Goal: Task Accomplishment & Management: Manage account settings

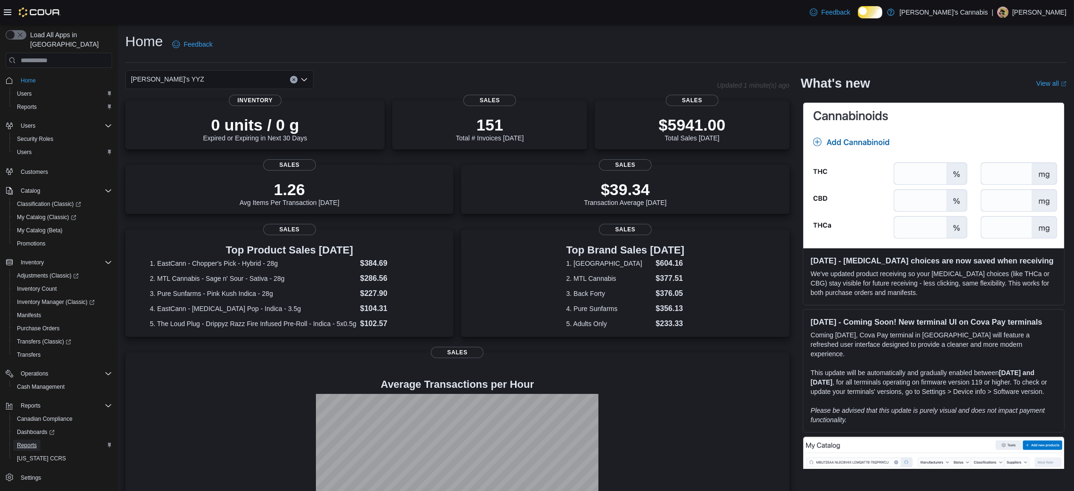
click at [37, 441] on span "Reports" at bounding box center [27, 445] width 20 height 8
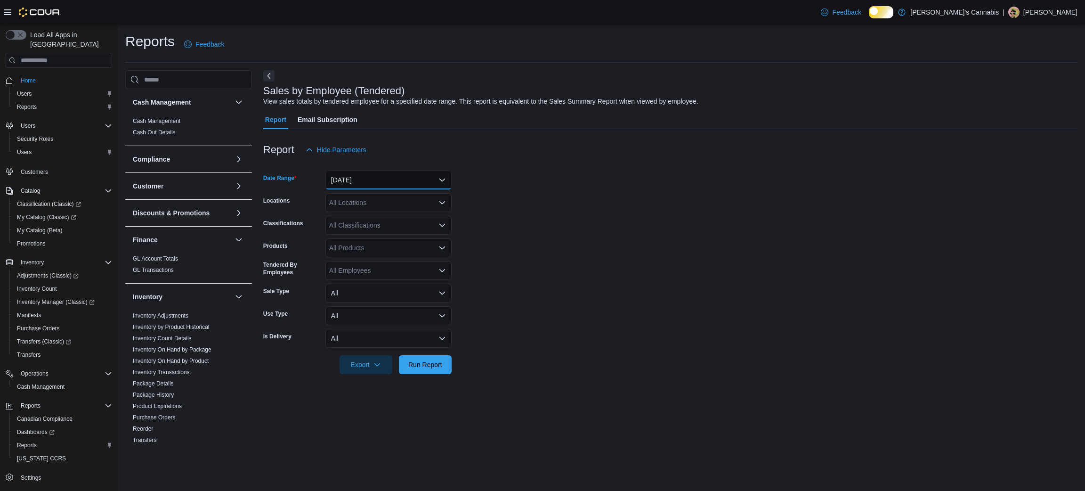
click at [344, 180] on button "[DATE]" at bounding box center [388, 179] width 126 height 19
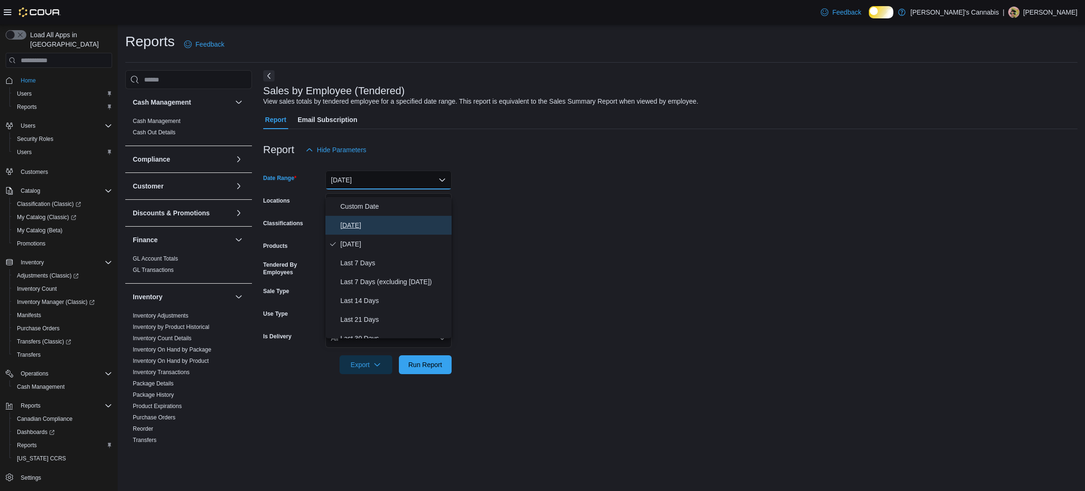
click at [355, 231] on span "[DATE]" at bounding box center [393, 224] width 107 height 11
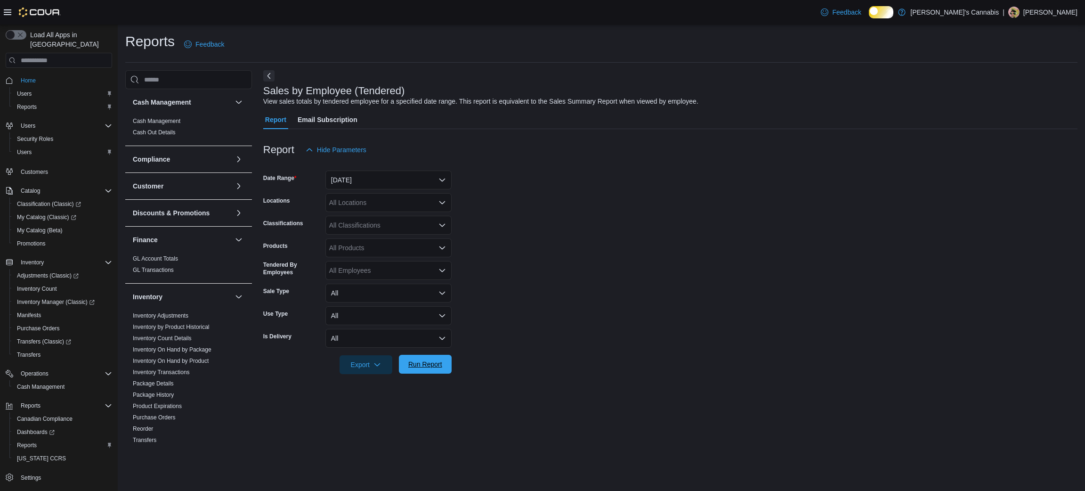
click at [420, 369] on span "Run Report" at bounding box center [425, 363] width 34 height 9
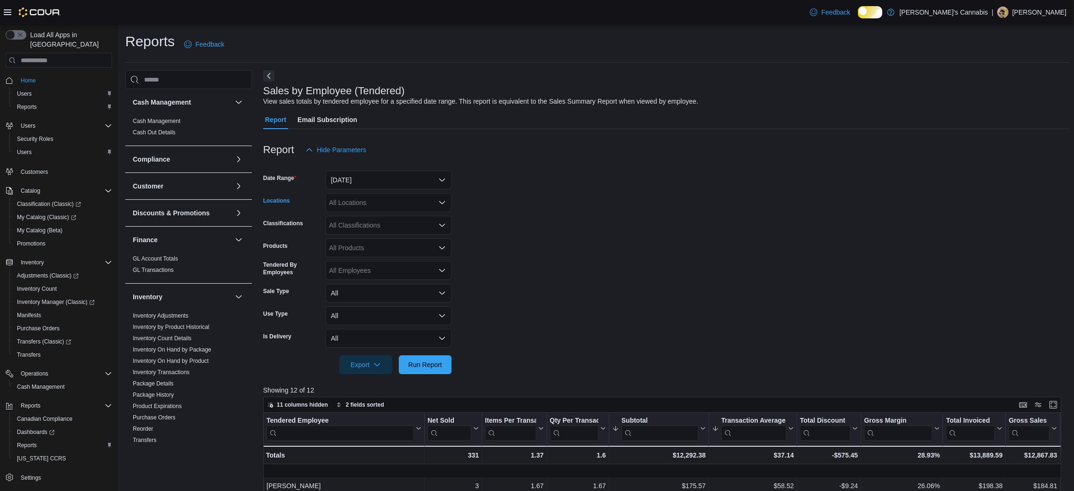
click at [351, 207] on div "All Locations" at bounding box center [388, 202] width 126 height 19
click at [897, 270] on form "Date Range [DATE] Locations All Locations Combo box. Selected. Combo box input.…" at bounding box center [666, 266] width 806 height 215
click at [411, 369] on span "Run Report" at bounding box center [425, 363] width 34 height 9
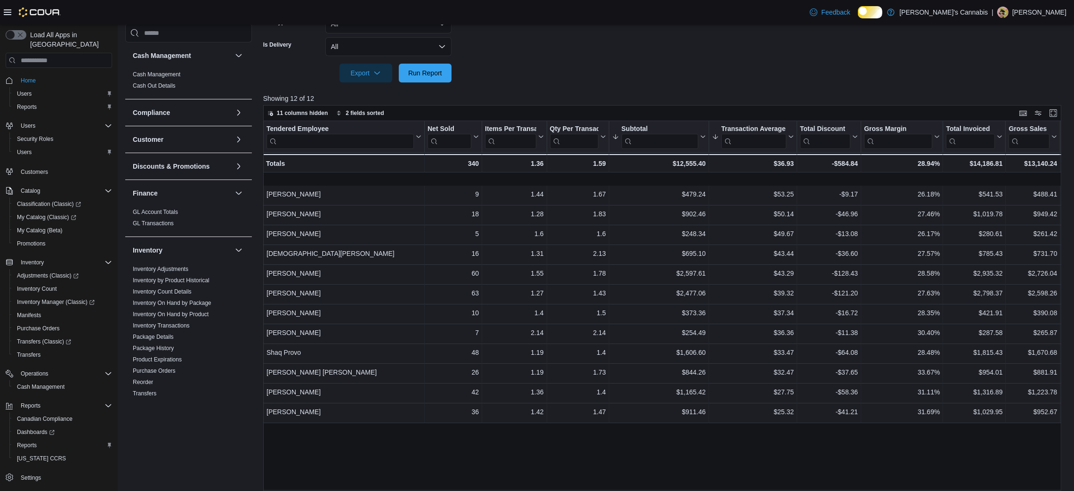
scroll to position [292, 0]
click at [432, 76] on span "Run Report" at bounding box center [425, 71] width 34 height 9
click at [68, 272] on span "Adjustments (Classic)" at bounding box center [48, 276] width 62 height 8
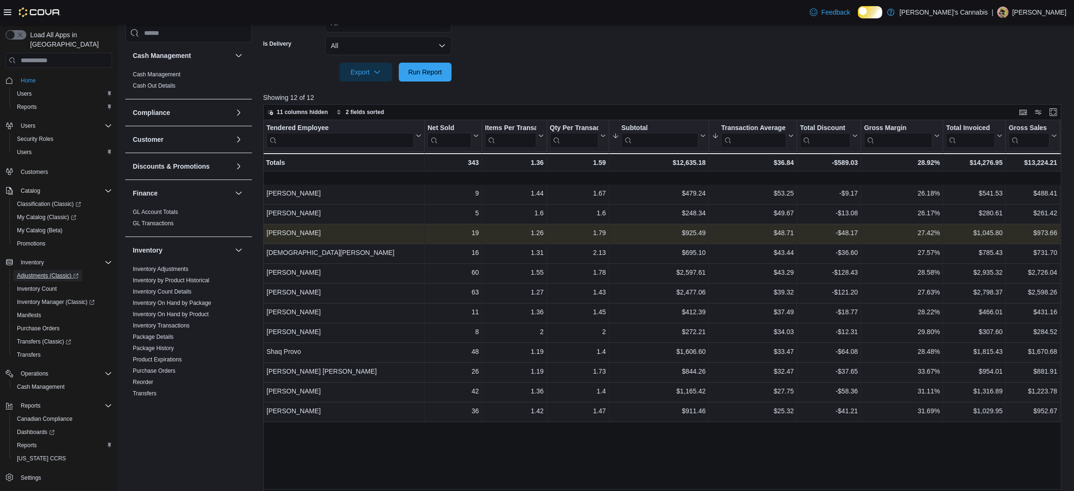
scroll to position [0, 0]
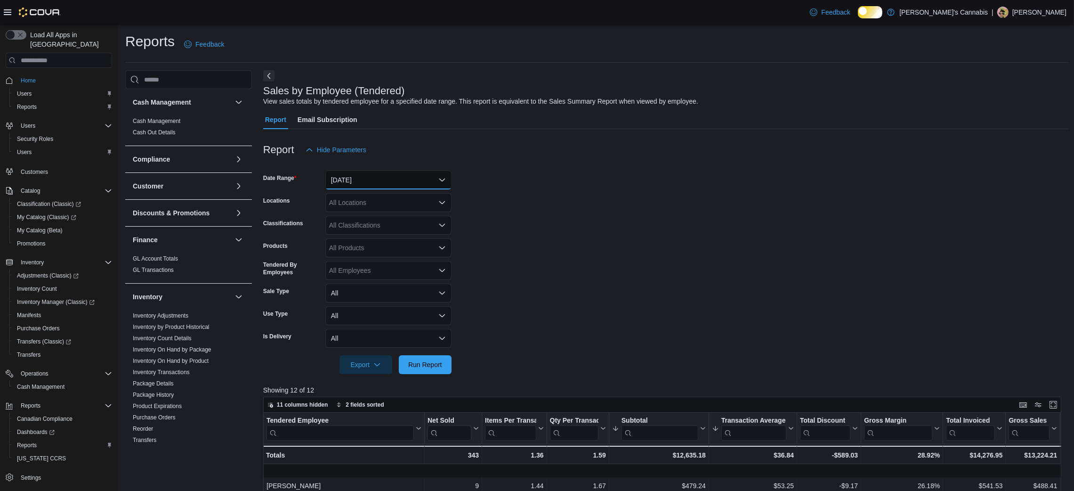
click at [369, 182] on button "[DATE]" at bounding box center [388, 179] width 126 height 19
drag, startPoint x: 627, startPoint y: 253, endPoint x: 574, endPoint y: 254, distance: 52.3
click at [574, 254] on form "Date Range [DATE] Locations All Locations Classifications All Classifications P…" at bounding box center [666, 266] width 806 height 215
click at [425, 212] on div "All Locations" at bounding box center [388, 202] width 126 height 19
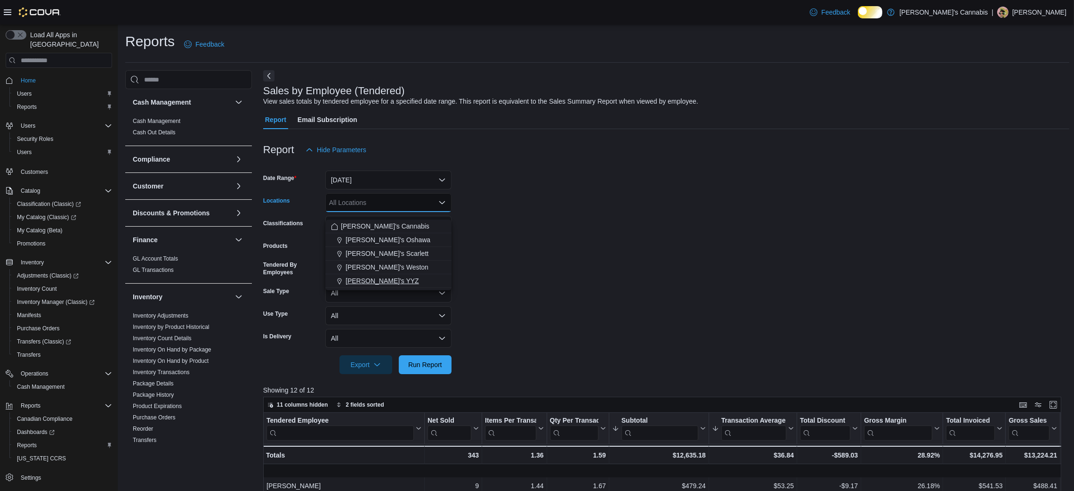
click at [403, 281] on span "[PERSON_NAME]'s YYZ" at bounding box center [382, 280] width 73 height 9
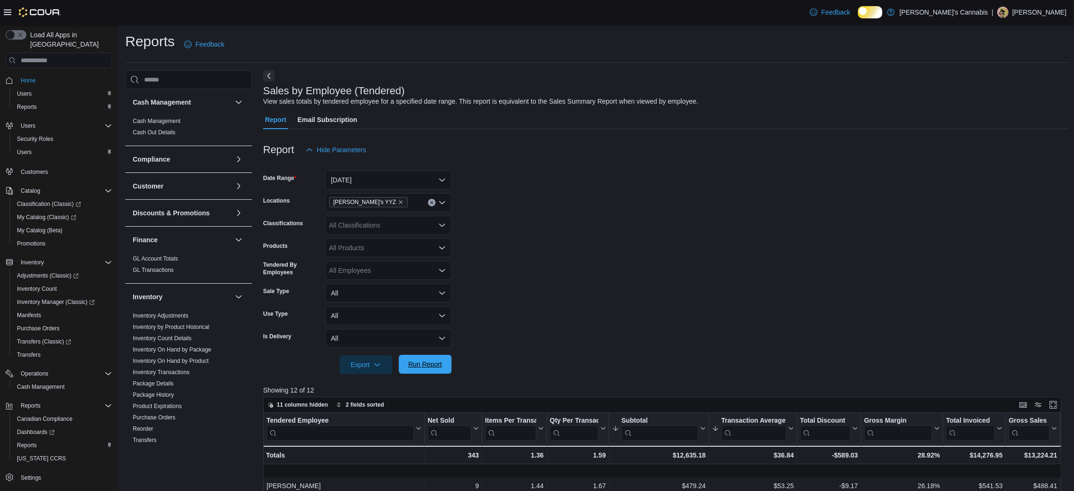
click at [414, 373] on span "Run Report" at bounding box center [424, 364] width 41 height 19
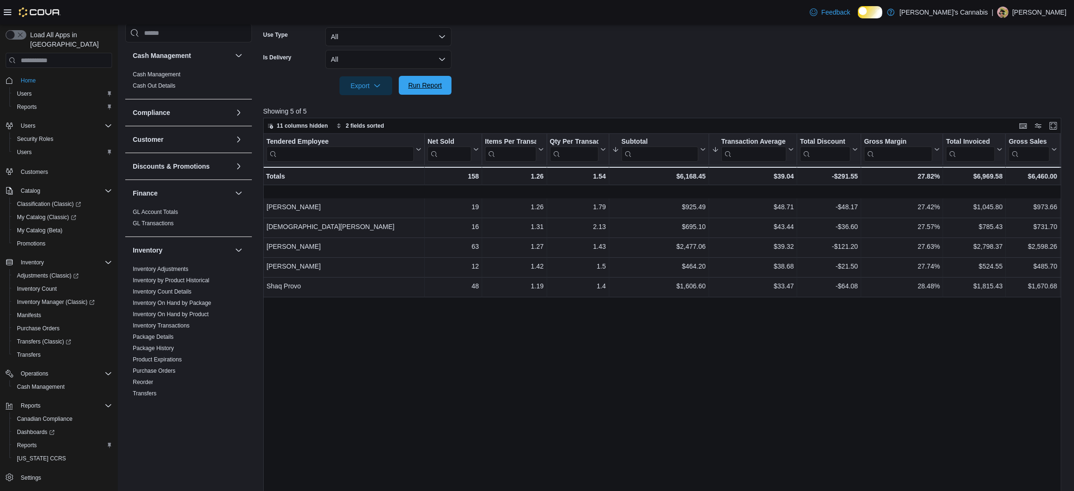
scroll to position [280, 0]
click at [32, 351] on span "Transfers" at bounding box center [29, 355] width 24 height 8
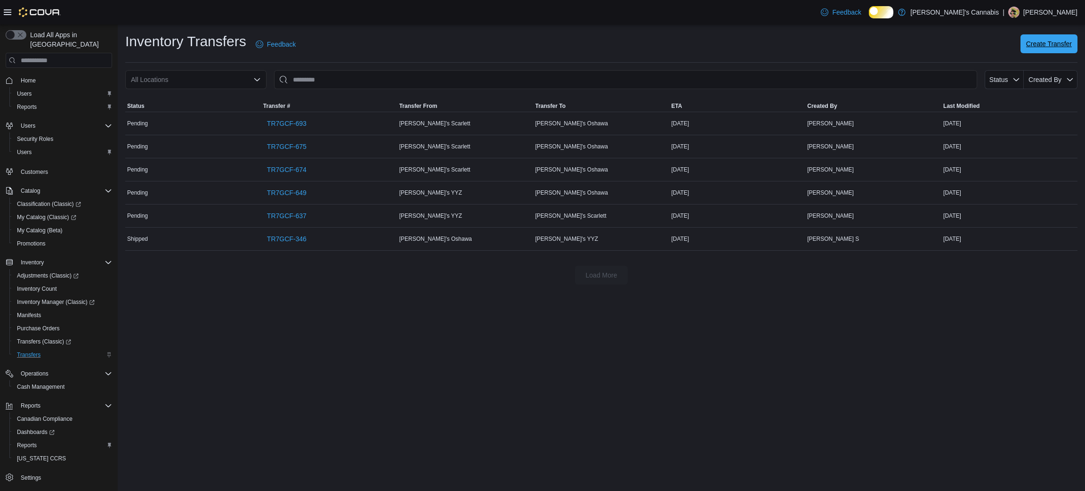
click at [1045, 42] on span "Create Transfer" at bounding box center [1049, 43] width 46 height 9
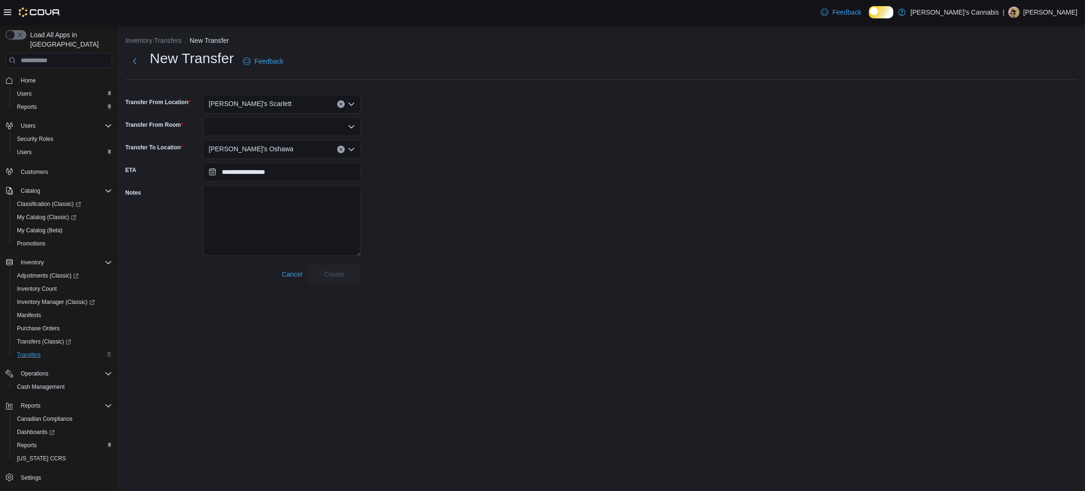
click at [318, 95] on div at bounding box center [242, 91] width 235 height 8
click at [317, 103] on div "[PERSON_NAME]'s Scarlett" at bounding box center [282, 104] width 158 height 19
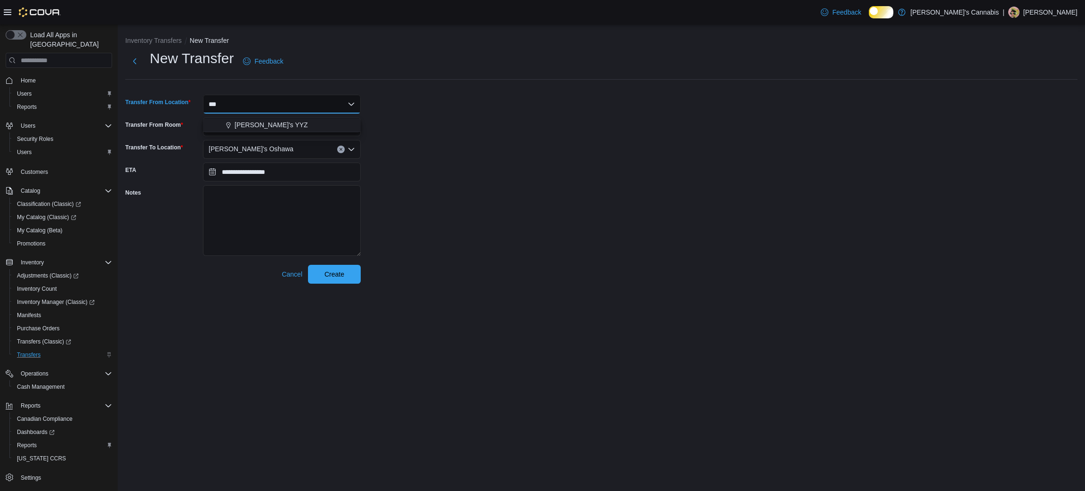
type input "***"
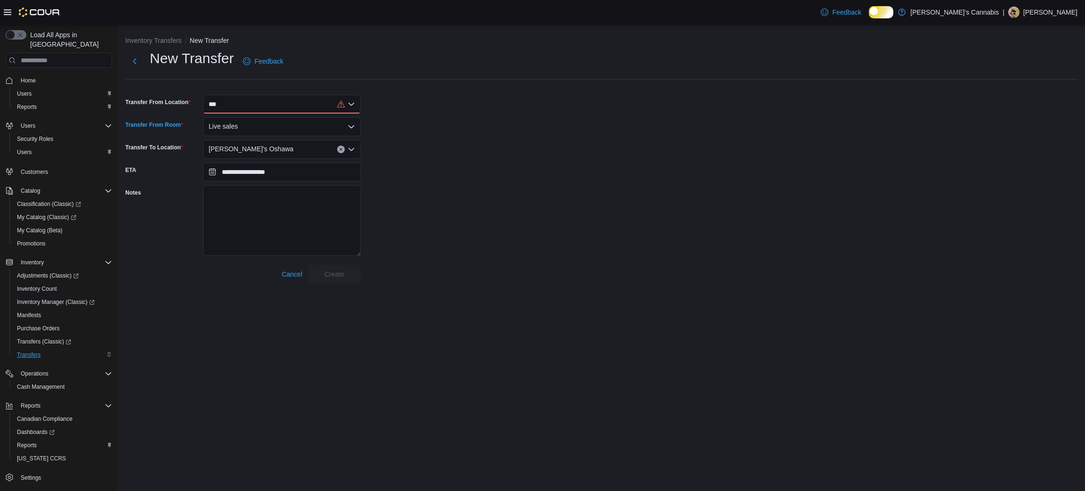
drag, startPoint x: 289, startPoint y: 136, endPoint x: 282, endPoint y: 129, distance: 9.3
click at [282, 129] on div "Live sales" at bounding box center [282, 126] width 158 height 19
click at [274, 108] on div "***" at bounding box center [282, 104] width 158 height 19
click at [273, 123] on span "[PERSON_NAME]'s YYZ" at bounding box center [270, 124] width 73 height 9
click at [267, 155] on div "[PERSON_NAME]'s Oshawa" at bounding box center [282, 149] width 158 height 19
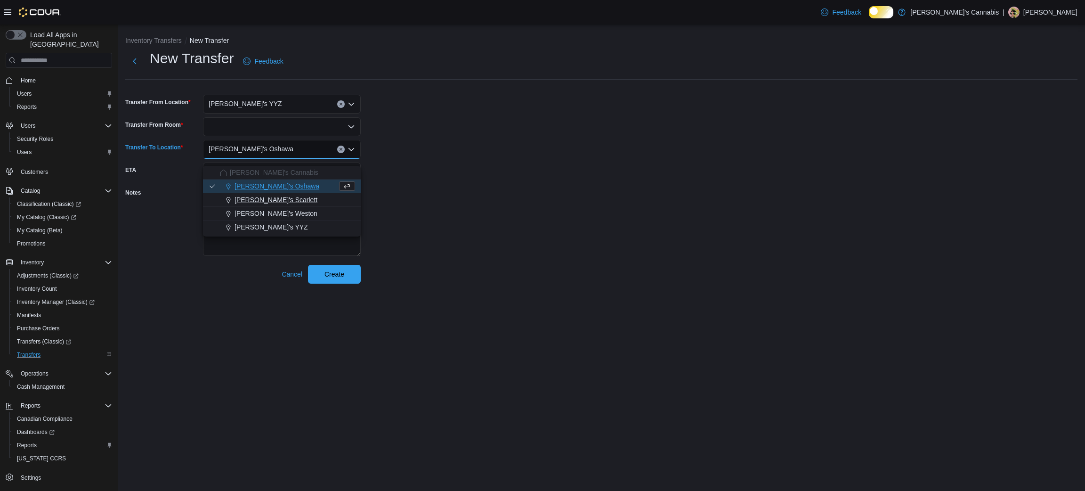
click at [271, 199] on span "[PERSON_NAME]'s Scarlett" at bounding box center [275, 199] width 83 height 9
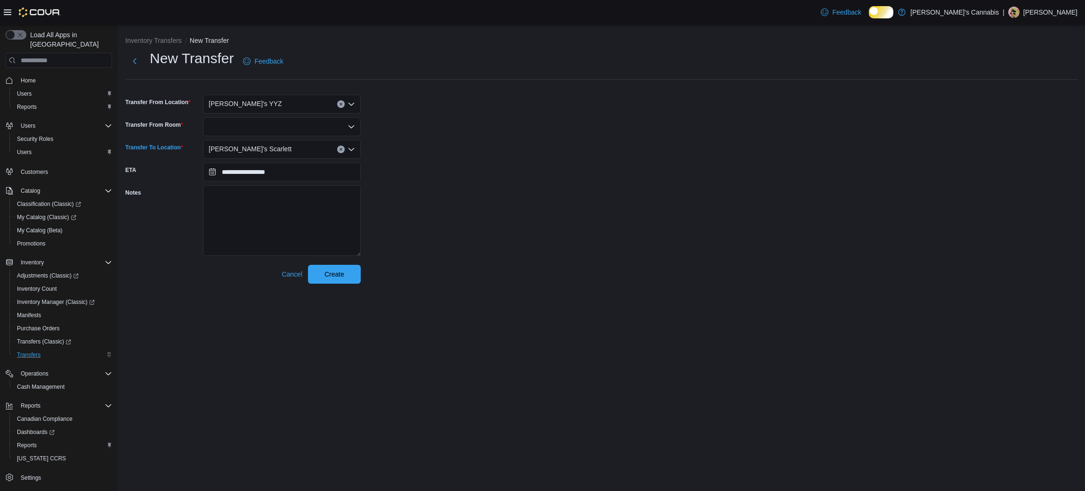
click at [258, 129] on div at bounding box center [282, 126] width 158 height 19
type input "**"
click at [256, 148] on span "Li ve Sales" at bounding box center [287, 149] width 135 height 9
click at [337, 278] on span "Create" at bounding box center [334, 273] width 20 height 9
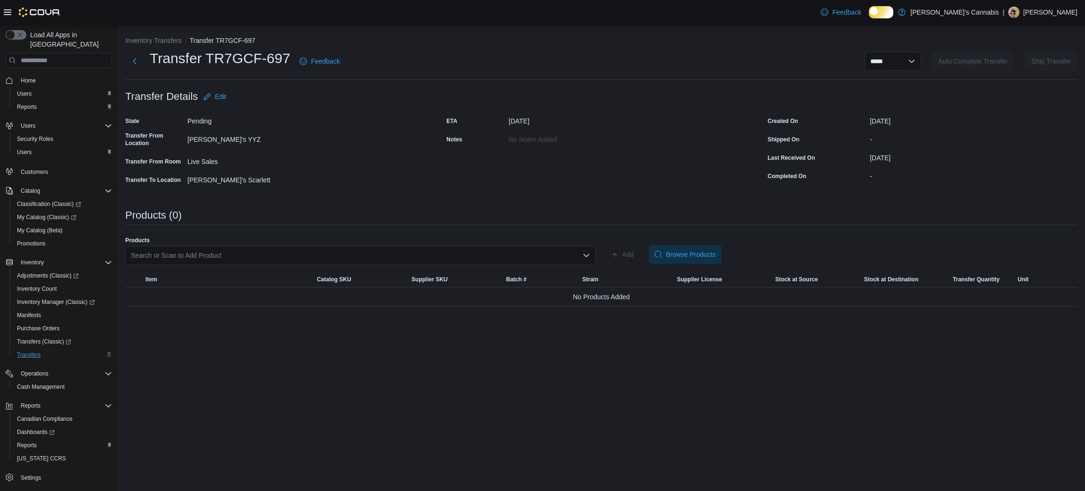
click at [193, 265] on div "Search or Scan to Add Product" at bounding box center [360, 255] width 470 height 19
type input "*"
type input "******"
click at [240, 306] on span "[PERSON_NAME] - Baby [PERSON_NAME] Infused Multi-Pack Pre-Roll - Hybrid - 5x0.5g" at bounding box center [366, 310] width 448 height 9
click at [628, 264] on span "Add" at bounding box center [622, 254] width 23 height 19
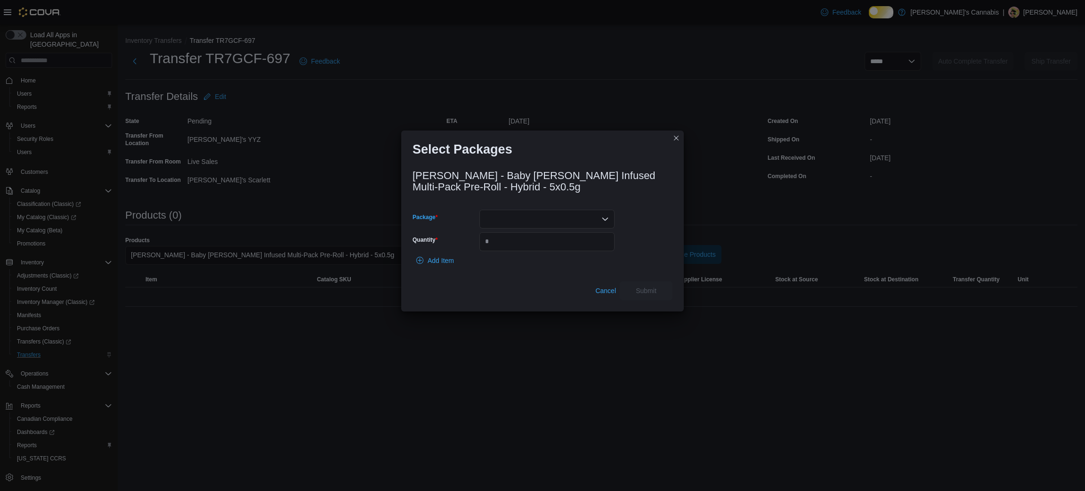
click at [512, 228] on div at bounding box center [546, 219] width 135 height 19
click at [515, 250] on span "J08350" at bounding box center [552, 253] width 113 height 9
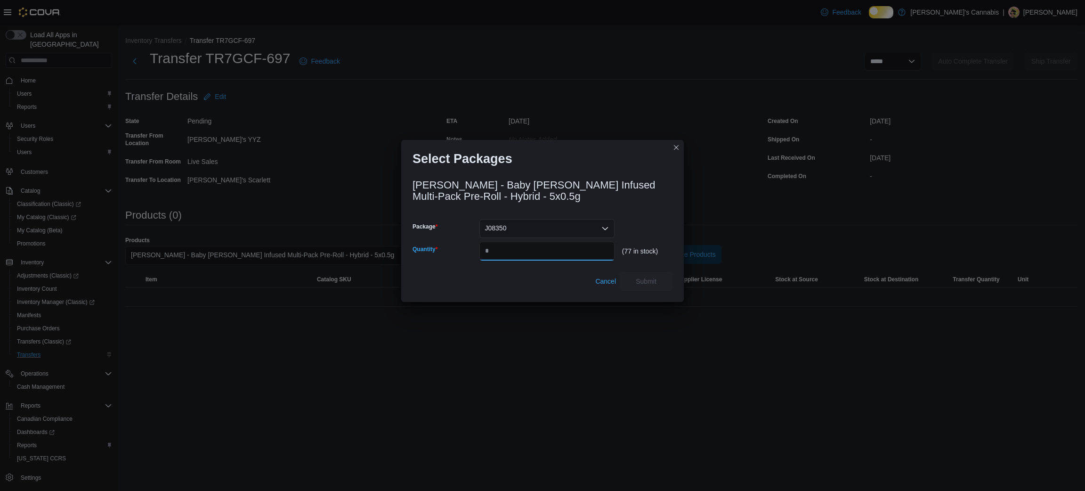
click at [515, 250] on input "Quantity" at bounding box center [546, 251] width 135 height 19
type input "**"
drag, startPoint x: 659, startPoint y: 275, endPoint x: 658, endPoint y: 285, distance: 10.0
click at [658, 285] on div "[PERSON_NAME] - Baby [PERSON_NAME] Infused Multi-Pack Pre-Roll - Hybrid - 5x0.5…" at bounding box center [542, 232] width 260 height 117
click at [656, 285] on span "Submit" at bounding box center [646, 280] width 21 height 9
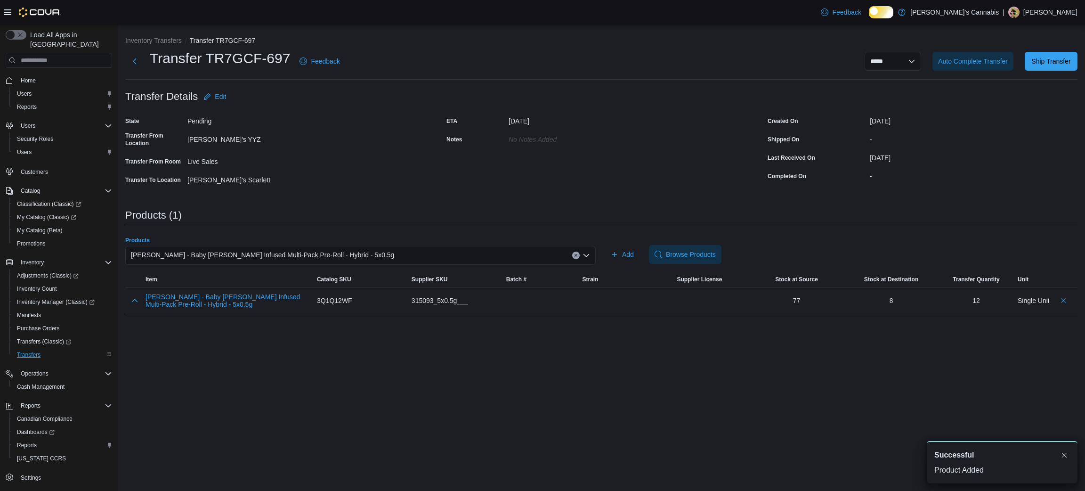
click at [367, 265] on div "[PERSON_NAME] - Baby [PERSON_NAME] Infused Multi-Pack Pre-Roll - Hybrid - 5x0.5g" at bounding box center [360, 255] width 470 height 19
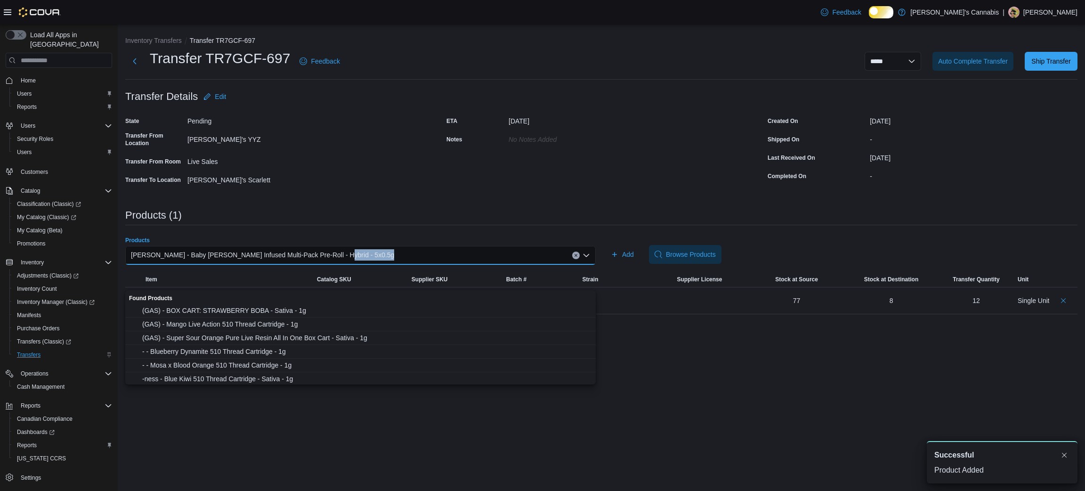
click at [367, 265] on div "[PERSON_NAME] - Baby [PERSON_NAME] Infused Multi-Pack Pre-Roll - Hybrid - 5x0.5g" at bounding box center [360, 255] width 470 height 19
type input "*"
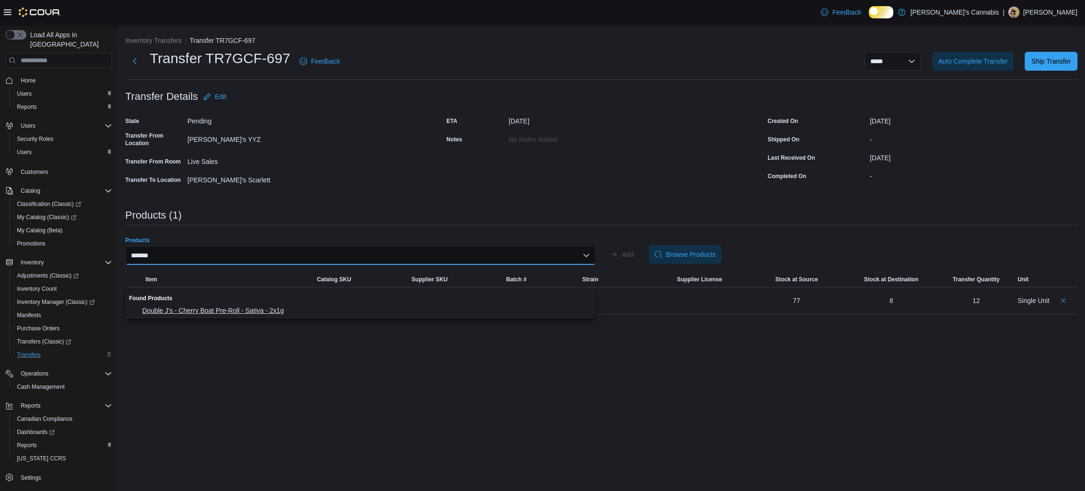
type input "*******"
click at [329, 311] on span "Double J's - Cherry Boat Pre-Roll - Sativa - 2x1g" at bounding box center [366, 310] width 448 height 9
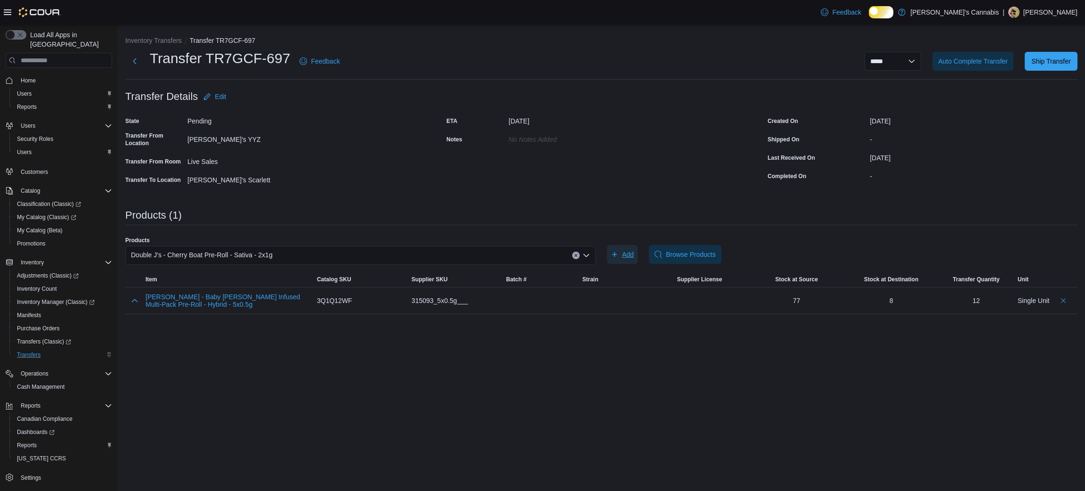
click at [609, 264] on button "Add" at bounding box center [622, 254] width 31 height 19
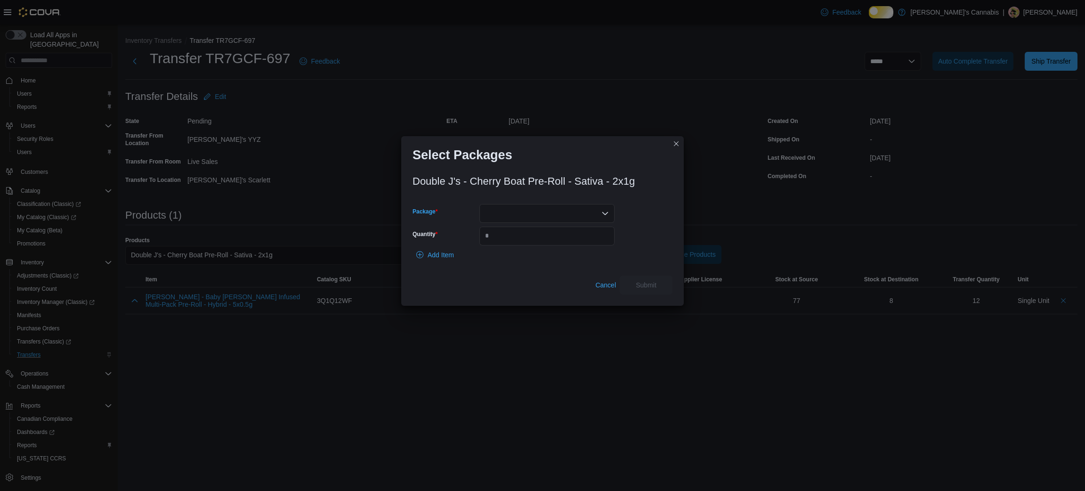
click at [492, 223] on div at bounding box center [546, 213] width 135 height 19
click at [507, 253] on span "BDC2177" at bounding box center [552, 253] width 113 height 9
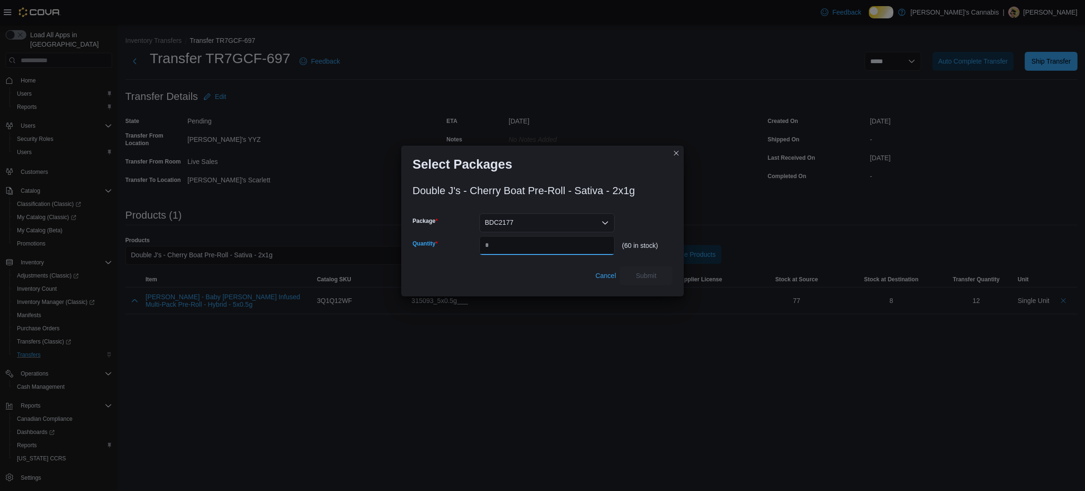
click at [507, 253] on input "Quantity" at bounding box center [546, 245] width 135 height 19
type input "**"
click at [650, 274] on div "Double J's - Cherry Boat Pre-Roll - Sativa - 2x1g Package BDC2177 Quantity ** (…" at bounding box center [542, 231] width 260 height 105
click at [654, 280] on span "Submit" at bounding box center [646, 274] width 21 height 9
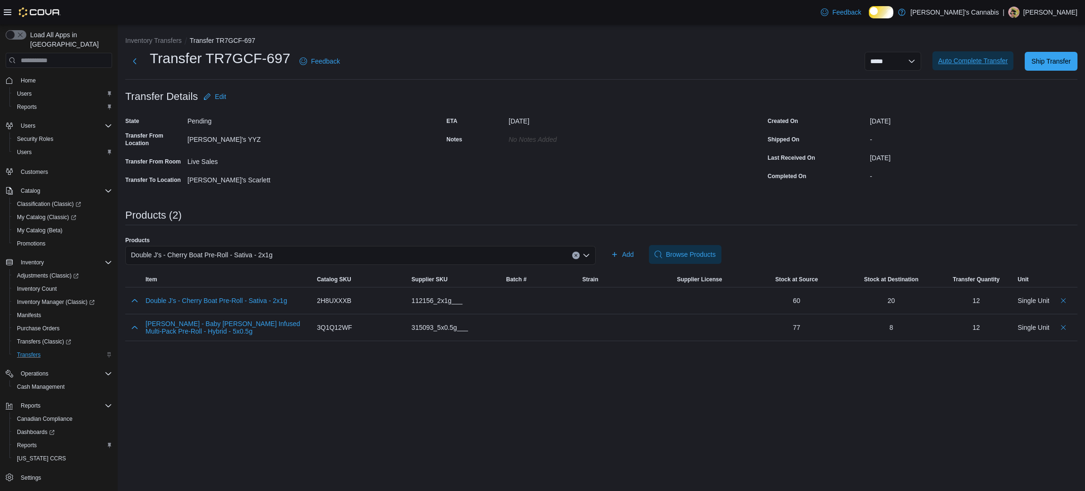
click at [973, 58] on span "Auto Complete Transfer" at bounding box center [973, 60] width 70 height 9
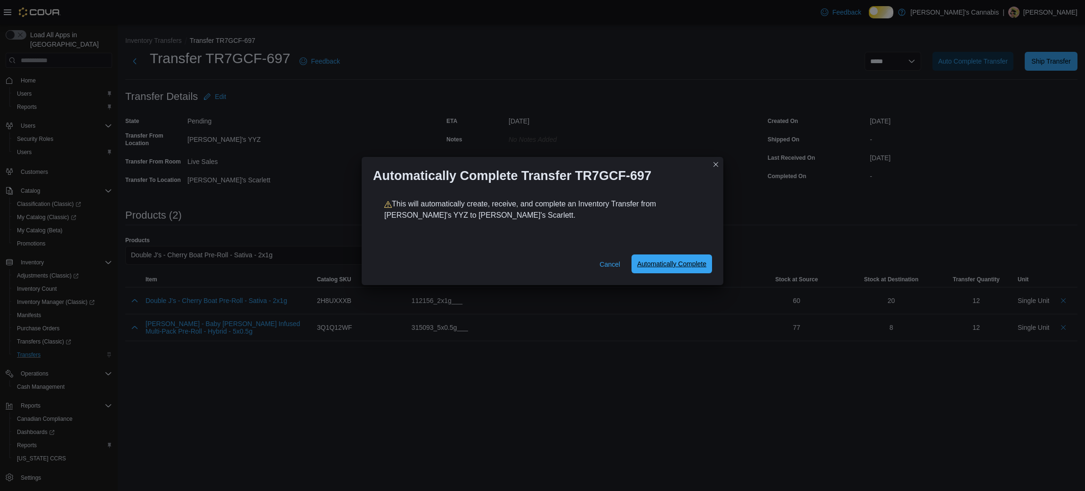
click at [652, 268] on span "Automatically Complete" at bounding box center [671, 263] width 69 height 9
